Goal: Task Accomplishment & Management: Use online tool/utility

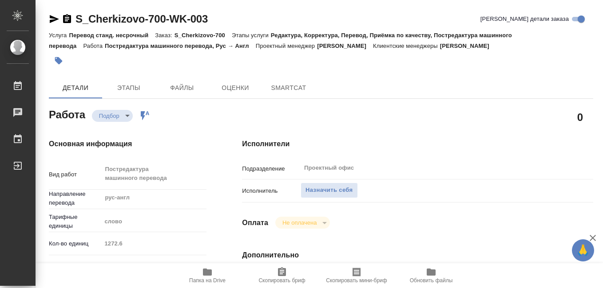
type textarea "x"
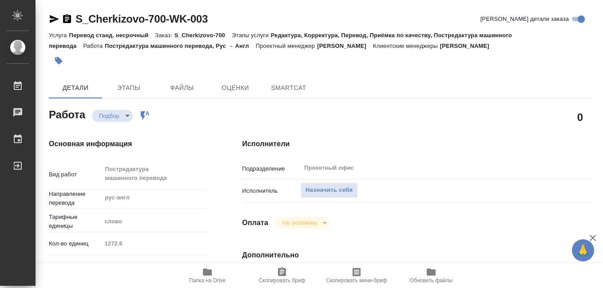
type textarea "x"
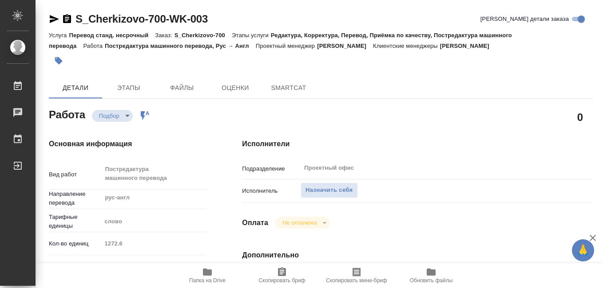
type textarea "x"
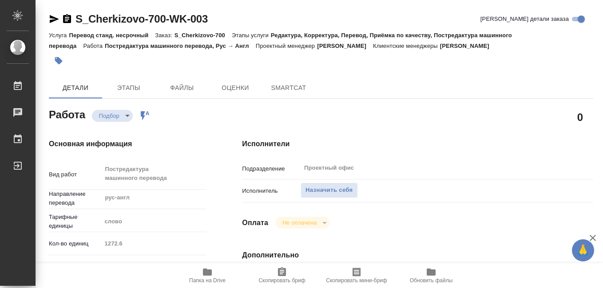
type textarea "x"
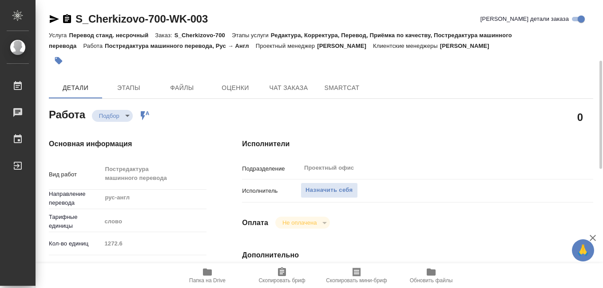
scroll to position [89, 0]
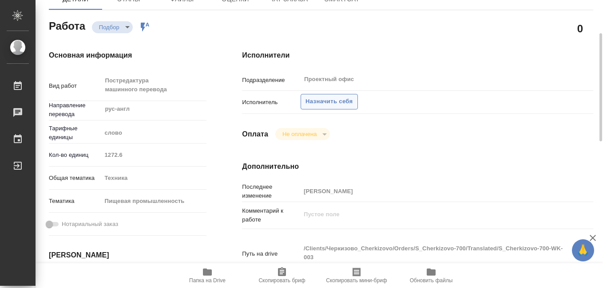
type textarea "x"
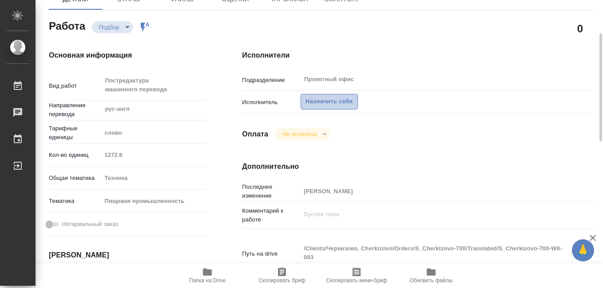
click at [320, 102] on span "Назначить себя" at bounding box center [328, 102] width 47 height 10
type textarea "x"
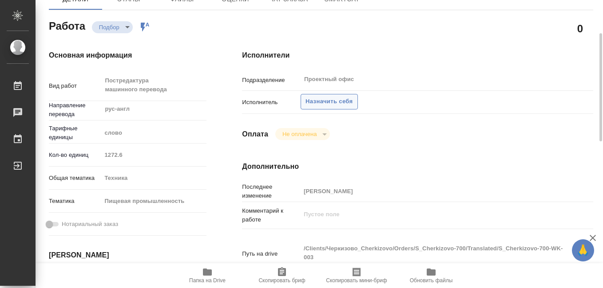
type textarea "x"
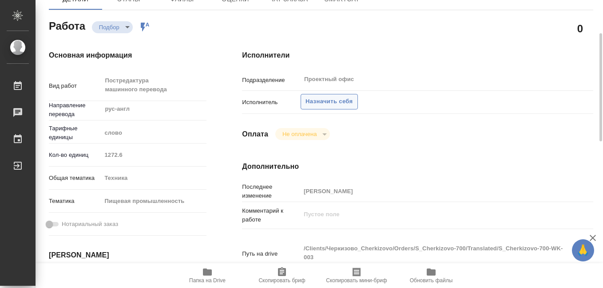
type textarea "x"
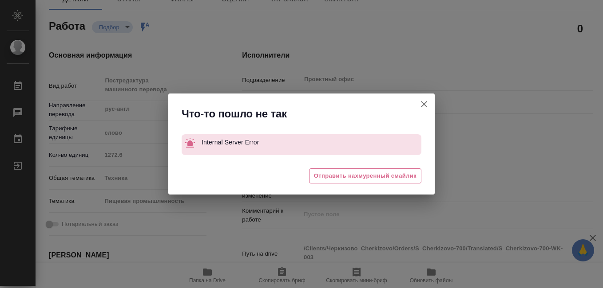
click at [424, 106] on icon "button" at bounding box center [423, 104] width 11 height 11
type textarea "x"
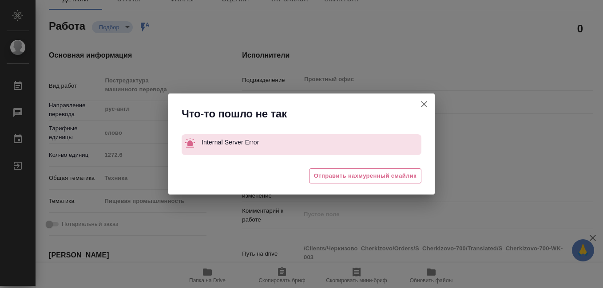
type textarea "x"
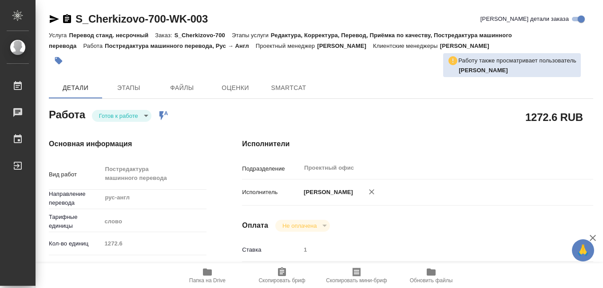
type textarea "x"
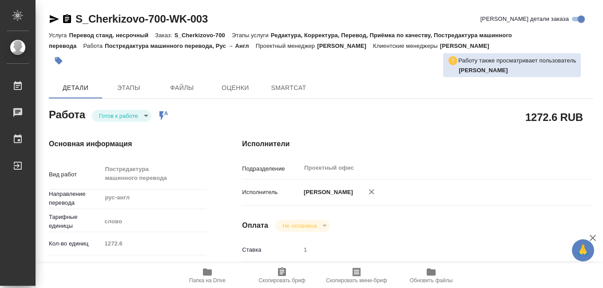
type textarea "x"
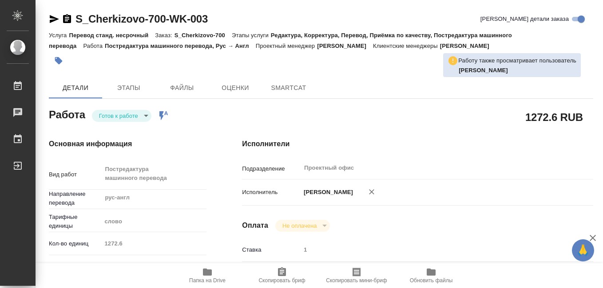
type textarea "x"
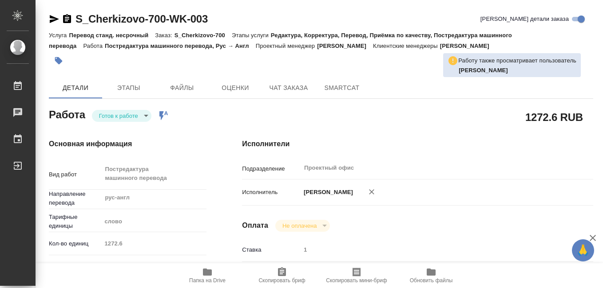
type textarea "x"
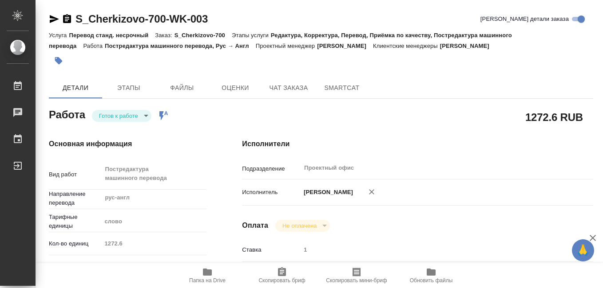
type textarea "x"
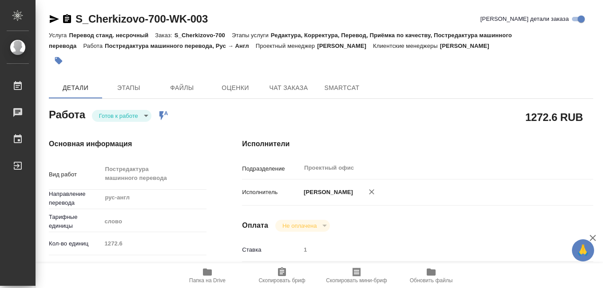
type textarea "x"
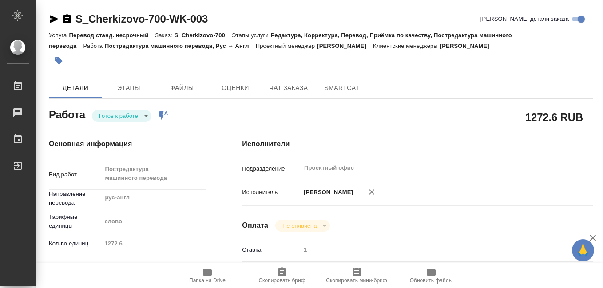
scroll to position [44, 0]
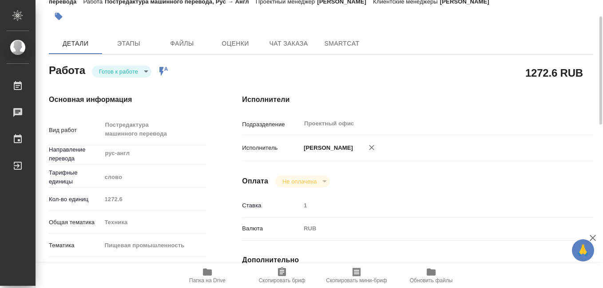
type textarea "x"
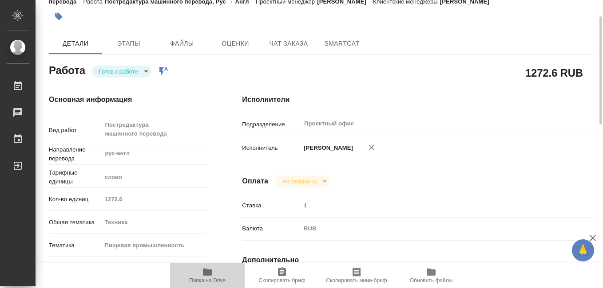
click at [202, 274] on icon "button" at bounding box center [207, 272] width 11 height 11
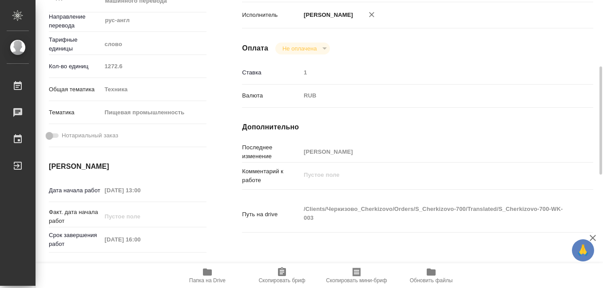
click at [357, 277] on icon "button" at bounding box center [356, 272] width 11 height 11
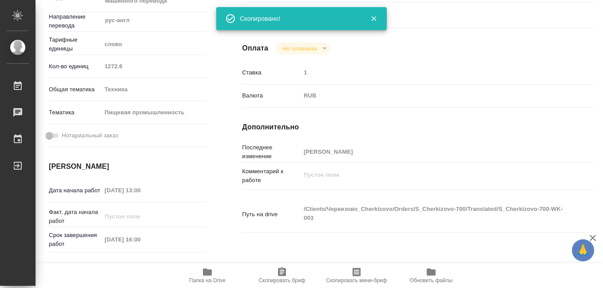
click at [374, 16] on icon "button" at bounding box center [374, 19] width 8 height 8
